Goal: Information Seeking & Learning: Learn about a topic

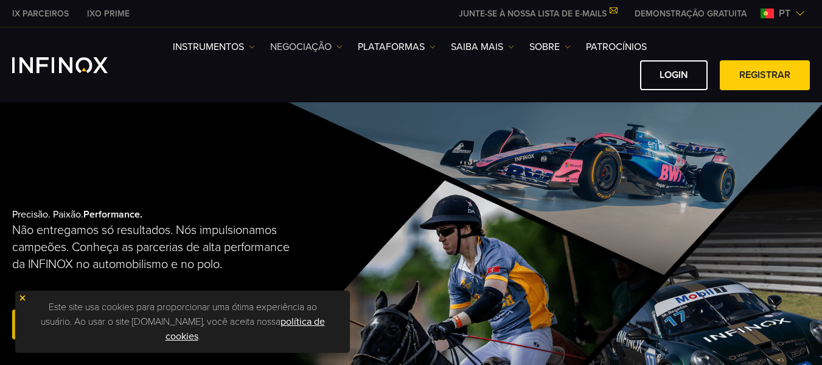
click at [338, 46] on img at bounding box center [340, 47] width 6 height 6
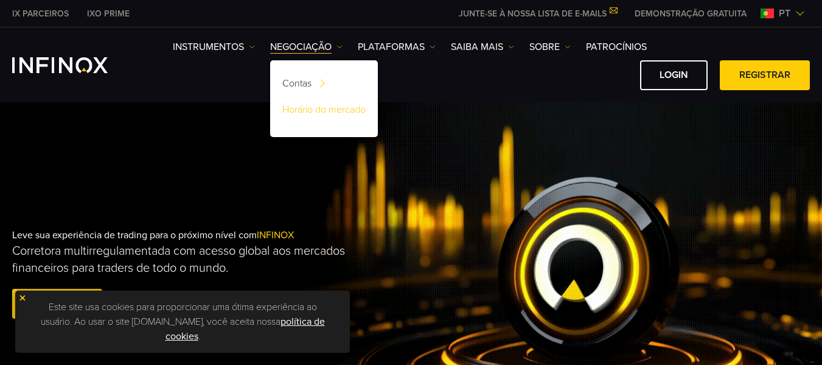
click at [340, 106] on link "Horário do mercado" at bounding box center [324, 112] width 108 height 26
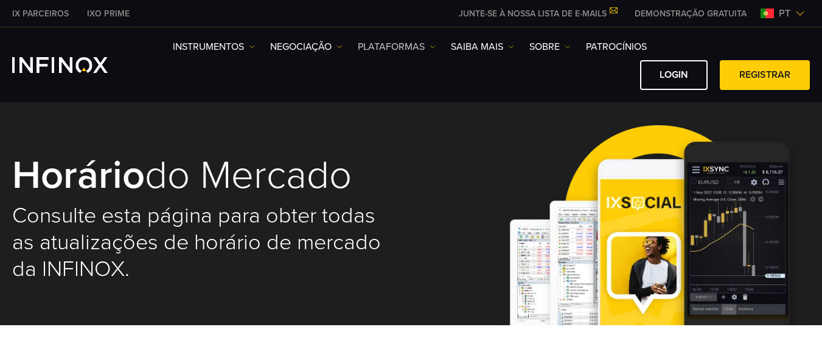
click at [428, 45] on link "PLATAFORMAS" at bounding box center [397, 47] width 78 height 15
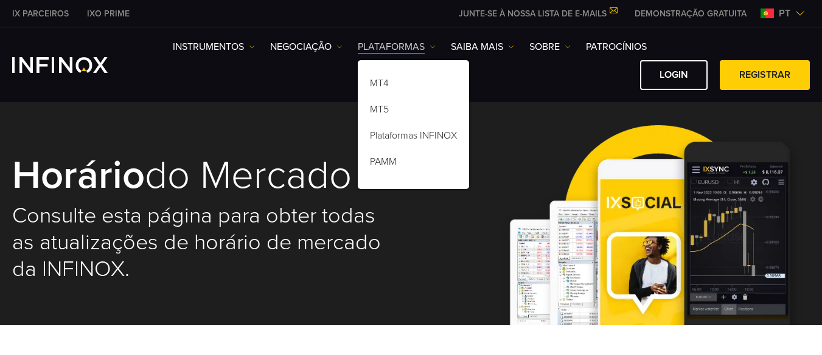
click at [428, 45] on link "PLATAFORMAS" at bounding box center [397, 47] width 78 height 15
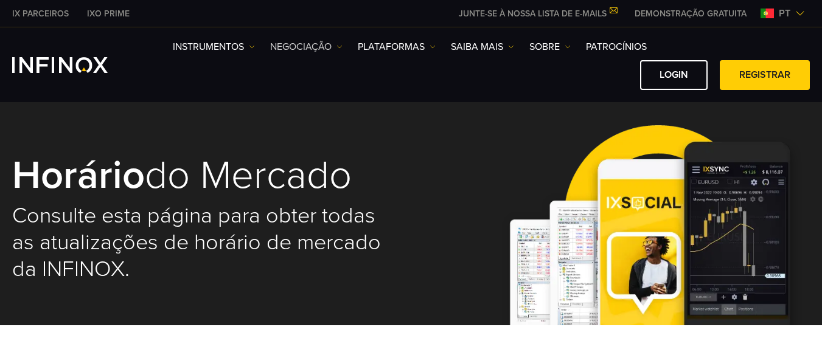
click at [341, 47] on img at bounding box center [340, 47] width 6 height 6
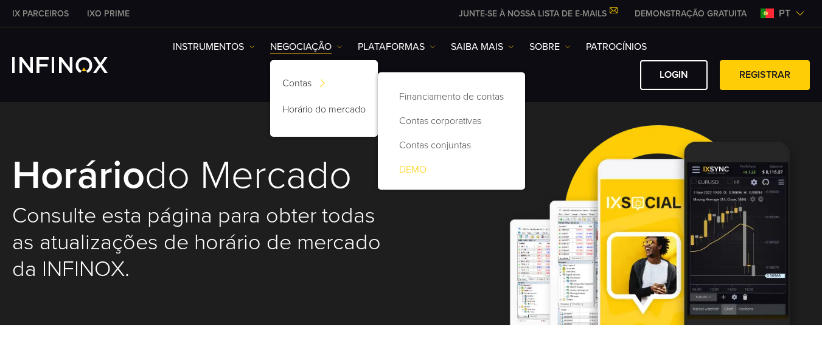
click at [442, 167] on link "DEMO" at bounding box center [451, 170] width 123 height 24
